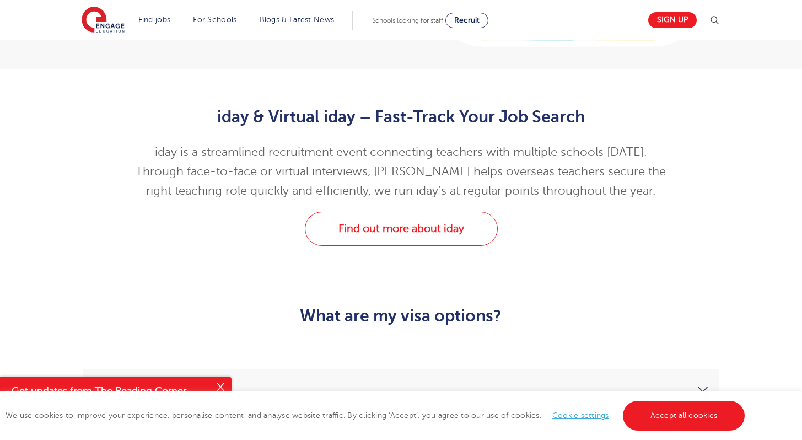
scroll to position [2560, 0]
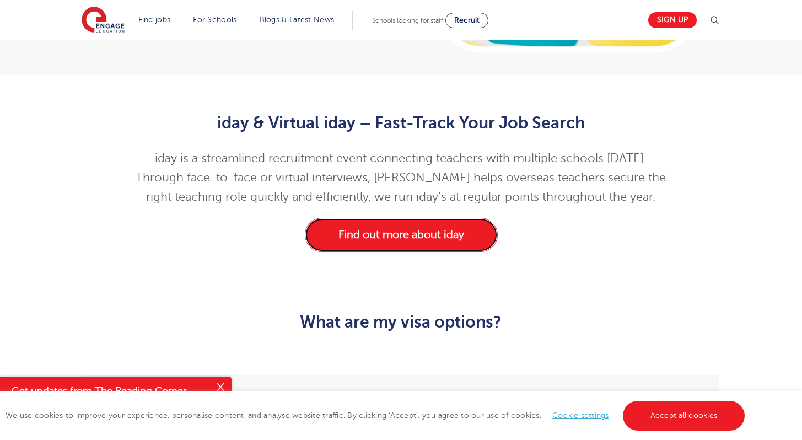
click at [472, 218] on link "Find out more about iday" at bounding box center [401, 235] width 193 height 34
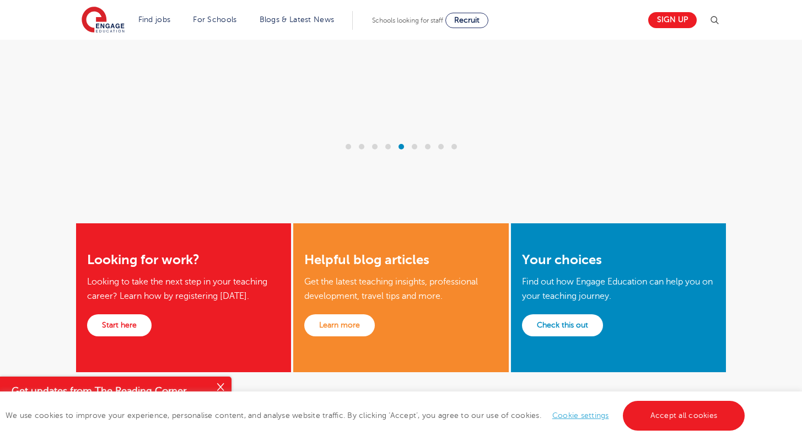
scroll to position [1732, 0]
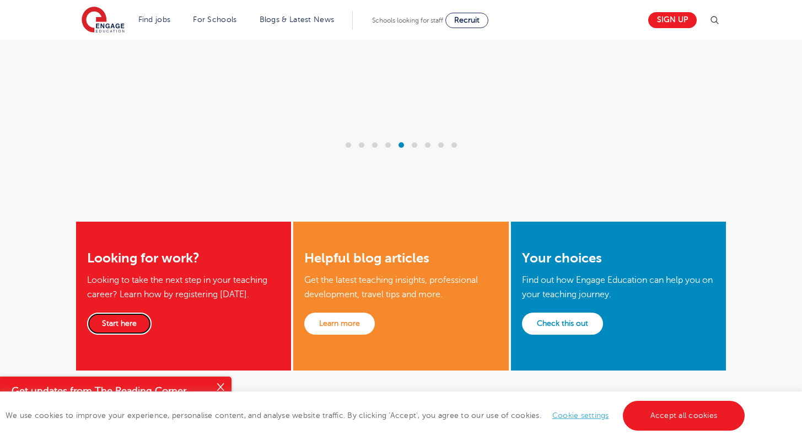
click at [129, 313] on link "Start here" at bounding box center [119, 324] width 64 height 22
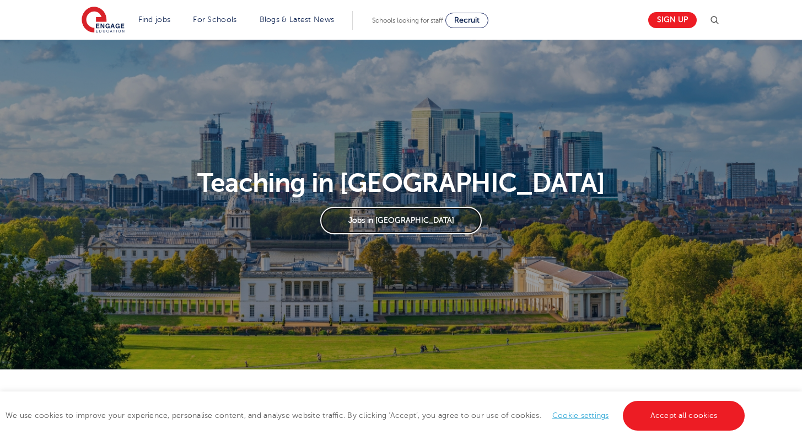
click at [397, 223] on link "Jobs in London" at bounding box center [400, 221] width 161 height 28
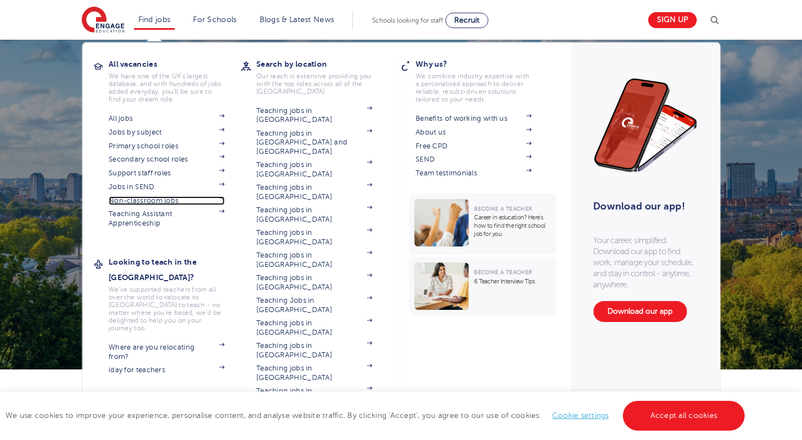
click at [156, 198] on link "Non-classroom jobs" at bounding box center [167, 200] width 116 height 9
click at [164, 171] on link "Support staff roles" at bounding box center [167, 173] width 116 height 9
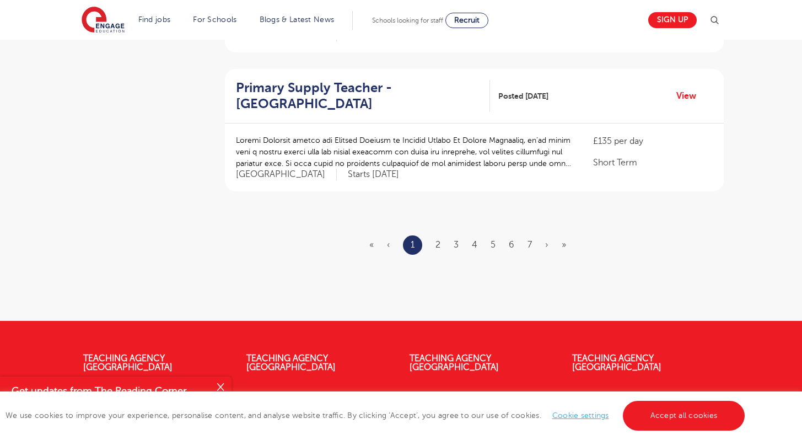
scroll to position [1329, 0]
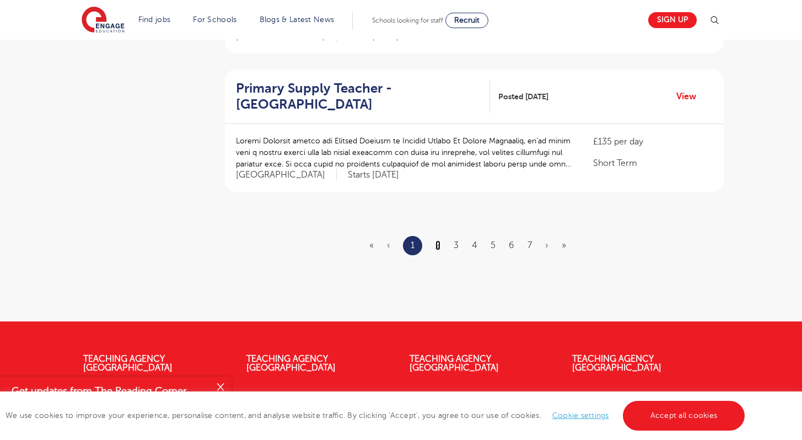
click at [440, 240] on link "2" at bounding box center [437, 245] width 5 height 10
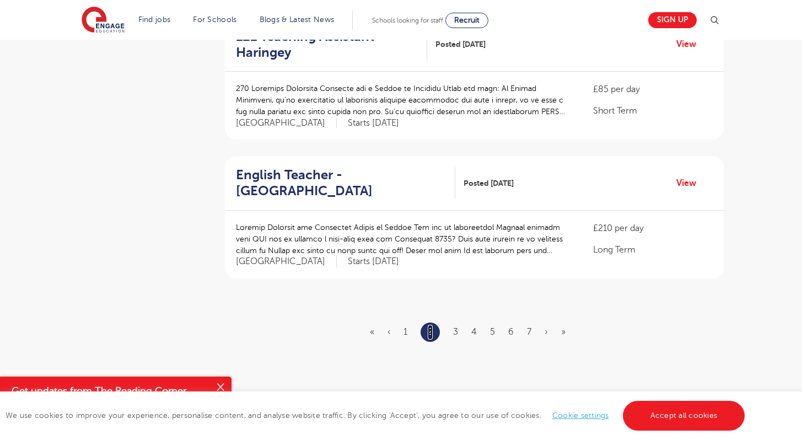
scroll to position [1248, 0]
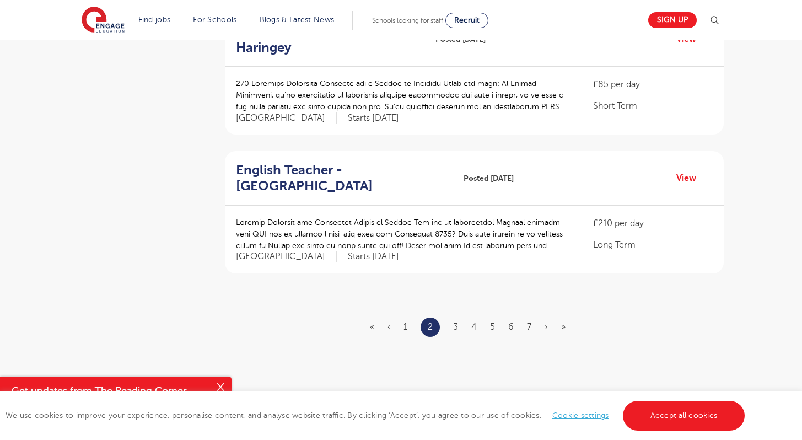
click at [450, 317] on ul "« ‹ 1 2 3 4 5 6 7 › »" at bounding box center [474, 326] width 209 height 19
click at [455, 322] on link "3" at bounding box center [455, 327] width 5 height 10
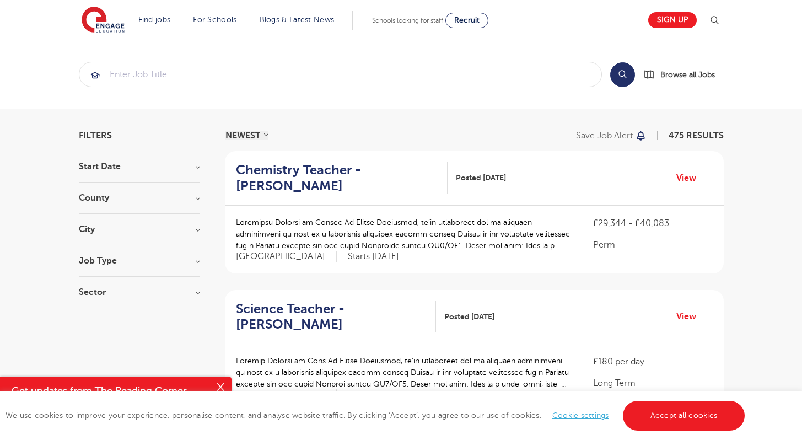
click at [264, 133] on div "NEWEST OLDEST" at bounding box center [247, 135] width 44 height 9
click at [266, 133] on select "NEWEST OLDEST" at bounding box center [247, 135] width 44 height 9
click at [190, 289] on h3 "Sector" at bounding box center [139, 292] width 121 height 9
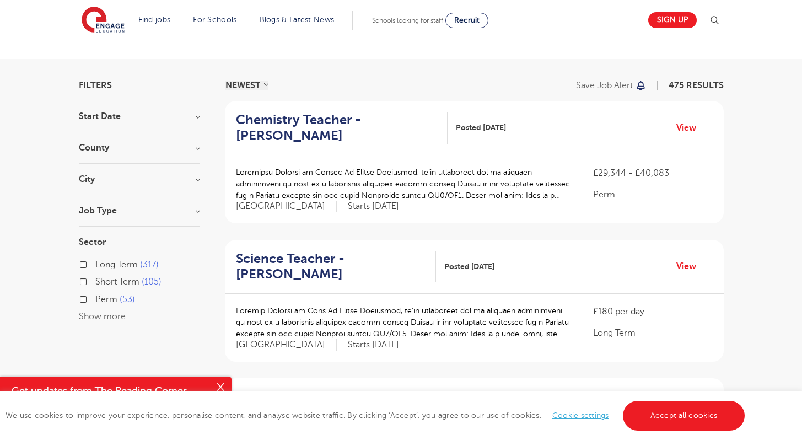
scroll to position [47, 0]
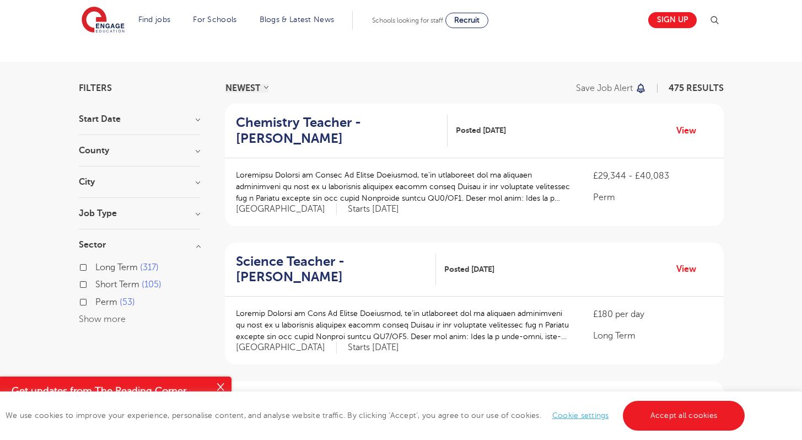
click at [95, 303] on label "Perm 53" at bounding box center [115, 302] width 40 height 14
click at [95, 303] on input "Perm 53" at bounding box center [98, 300] width 7 height 7
checkbox input "true"
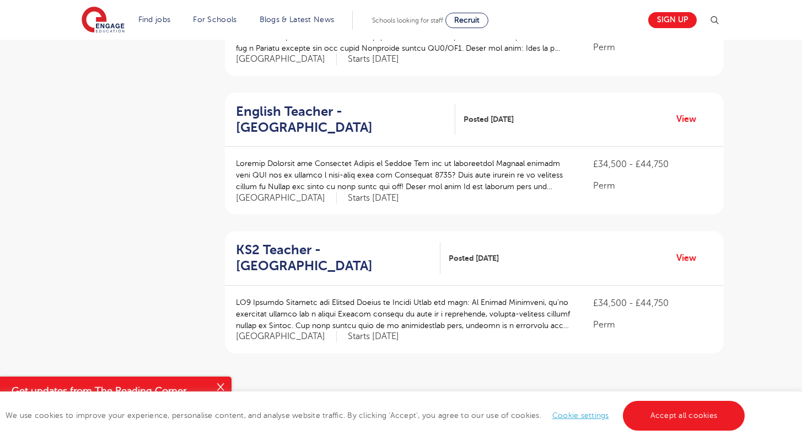
scroll to position [1168, 0]
click at [449, 401] on link "2" at bounding box center [446, 406] width 5 height 10
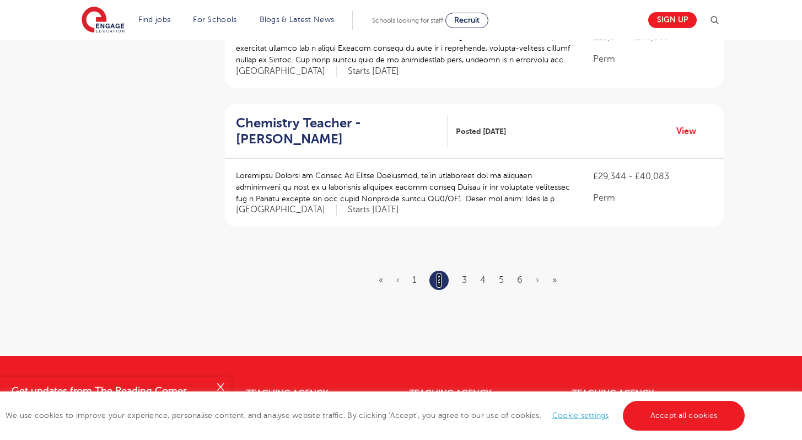
scroll to position [1338, 0]
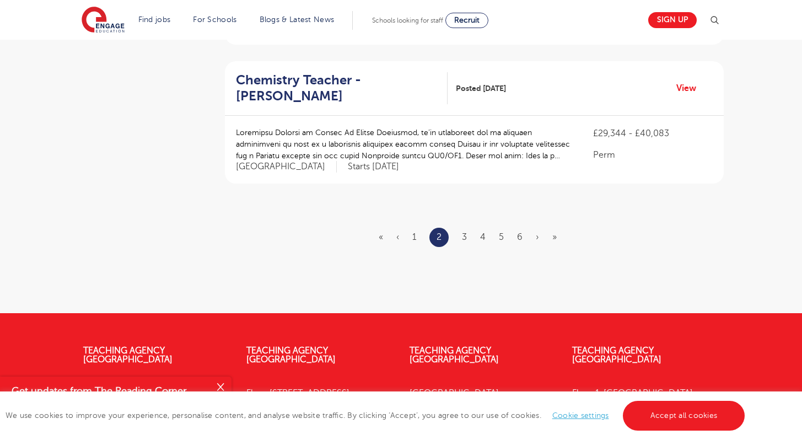
click at [498, 228] on ul "« ‹ 1 2 3 4 5 6 › »" at bounding box center [474, 237] width 191 height 19
click at [503, 232] on link "5" at bounding box center [501, 237] width 5 height 10
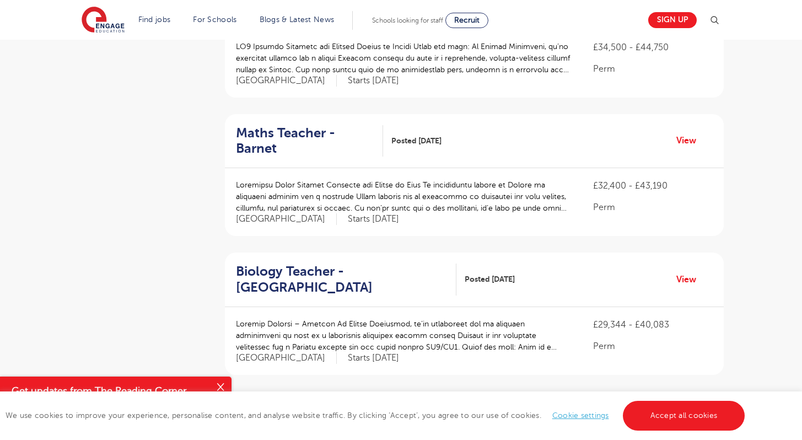
scroll to position [734, 0]
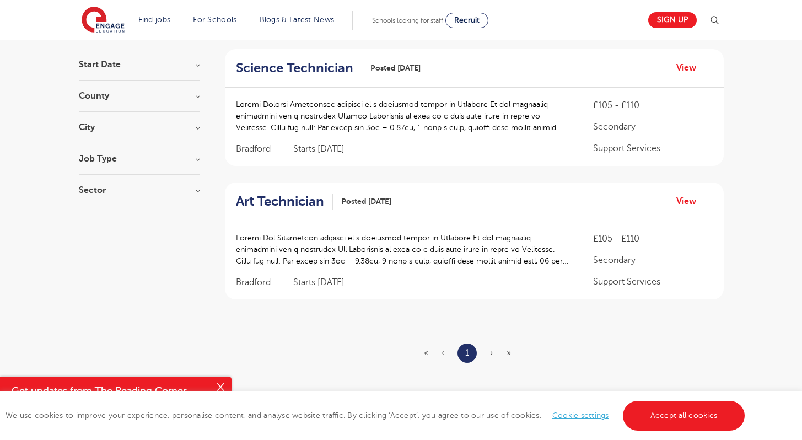
scroll to position [107, 0]
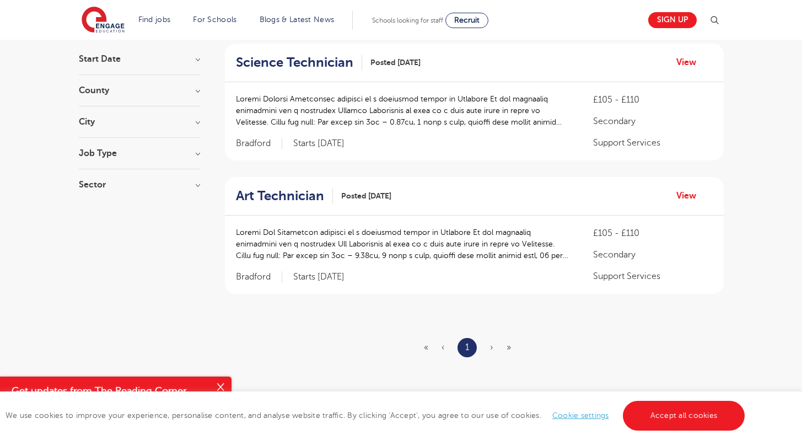
click at [492, 348] on span "›" at bounding box center [491, 347] width 3 height 10
click at [315, 198] on h2 "Art Technician" at bounding box center [280, 196] width 88 height 16
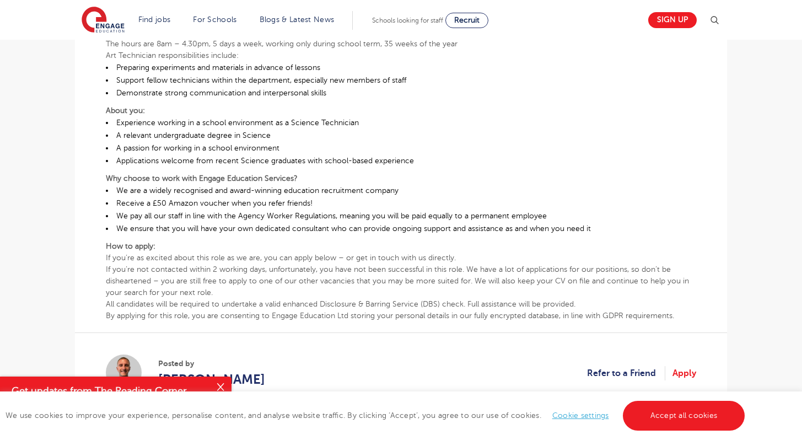
scroll to position [310, 0]
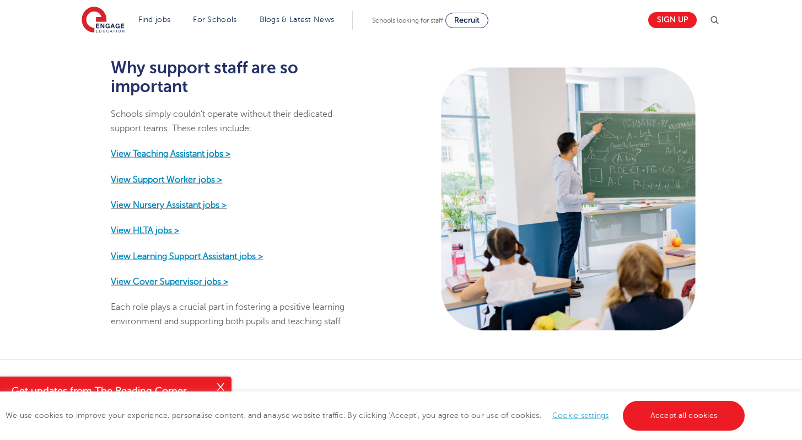
scroll to position [514, 0]
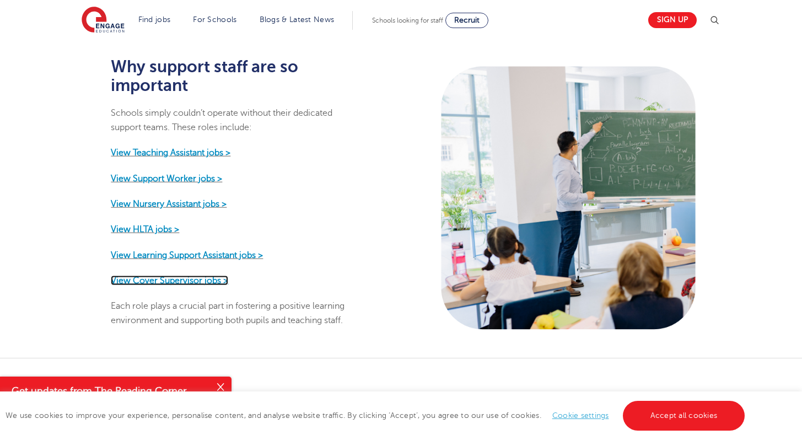
click at [168, 275] on strong "View Cover Supervisor jobs >" at bounding box center [169, 280] width 117 height 10
